Goal: Information Seeking & Learning: Learn about a topic

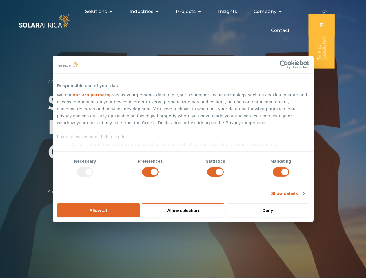
click at [183, 139] on h1 "SolarAfrica & Starsight Energy Uniting for Change" at bounding box center [183, 127] width 270 height 74
click at [109, 97] on link "our 979 partners" at bounding box center [91, 94] width 37 height 5
click at [0, 0] on div ": Tappx" at bounding box center [0, 0] width 0 height 0
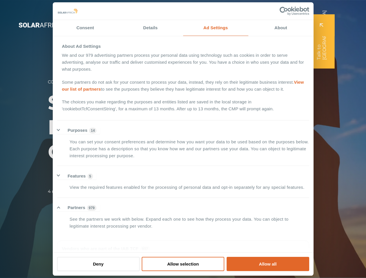
click at [165, 267] on div "Company __ News SolarAfrica & Starsight Energy Uniting for Change 4 min read Sh…" at bounding box center [183, 139] width 366 height 278
click at [216, 267] on div "Company __ News SolarAfrica & Starsight Energy Uniting for Change 4 min read Sh…" at bounding box center [183, 139] width 366 height 278
click at [269, 267] on div "Company __ News SolarAfrica & Starsight Energy Uniting for Change 4 min read Sh…" at bounding box center [183, 139] width 366 height 278
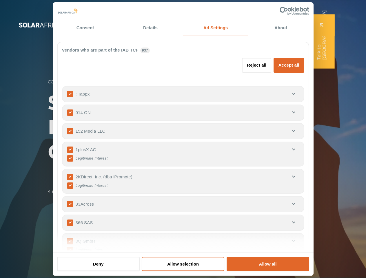
click at [305, 267] on div "Company __ News SolarAfrica & Starsight Energy Uniting for Change 4 min read Sh…" at bounding box center [183, 139] width 366 height 278
click at [320, 188] on div "Company __ News SolarAfrica & Starsight Energy Uniting for Change 4 min read Sh…" at bounding box center [183, 139] width 366 height 278
click at [320, 205] on div "Company __ News SolarAfrica & Starsight Energy Uniting for Change 4 min read Sh…" at bounding box center [183, 139] width 366 height 278
click at [320, 221] on div "Company __ News SolarAfrica & Starsight Energy Uniting for Change 4 min read Sh…" at bounding box center [183, 139] width 366 height 278
